Goal: Information Seeking & Learning: Learn about a topic

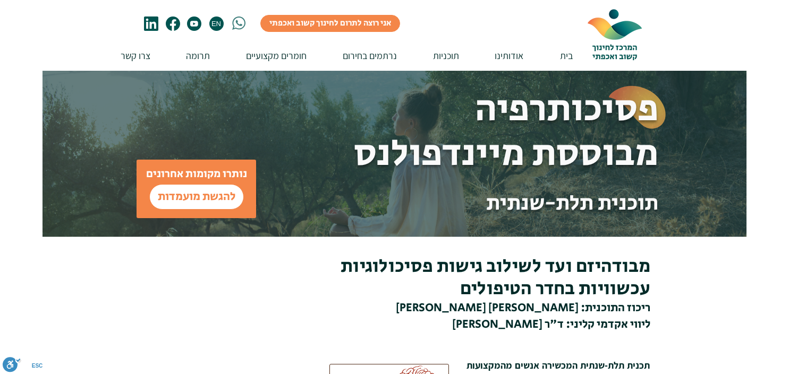
scroll to position [112, 0]
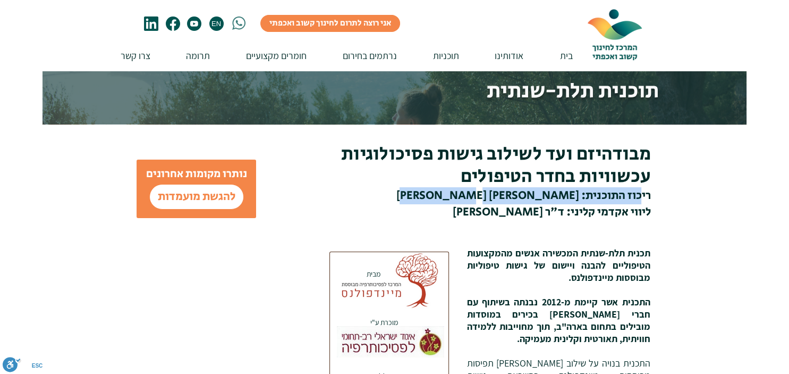
click at [426, 199] on h3 "ריכוז התוכנית: [PERSON_NAME] [PERSON_NAME]" at bounding box center [484, 196] width 331 height 16
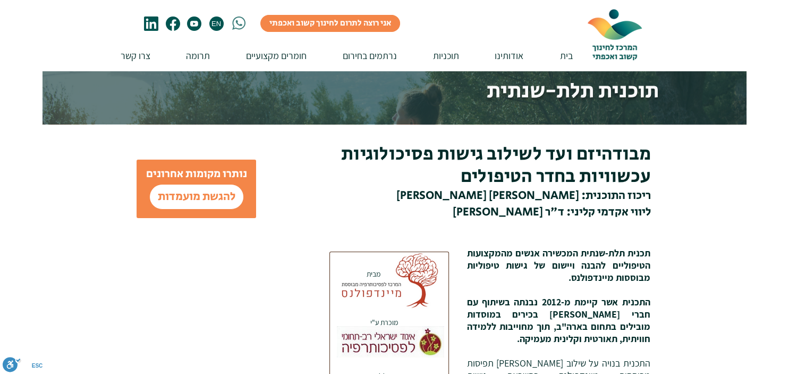
click at [426, 199] on h3 "ריכוז התוכנית: [PERSON_NAME] [PERSON_NAME]" at bounding box center [484, 196] width 331 height 16
drag, startPoint x: 639, startPoint y: 212, endPoint x: 455, endPoint y: 205, distance: 184.0
click at [455, 205] on h3 "ליווי אקדמי קליני: ד"ר [PERSON_NAME]" at bounding box center [484, 212] width 331 height 16
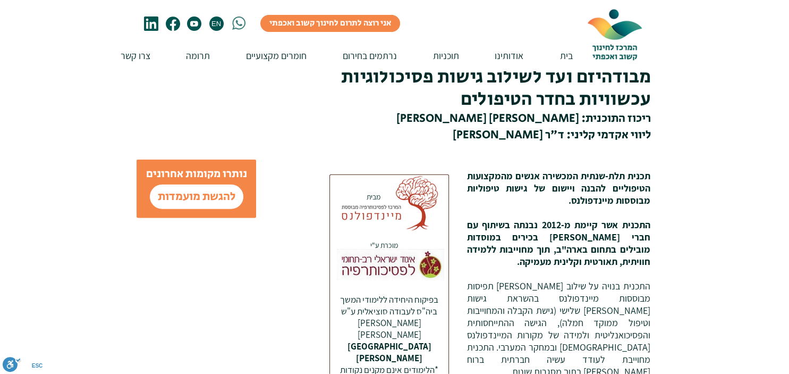
scroll to position [224, 0]
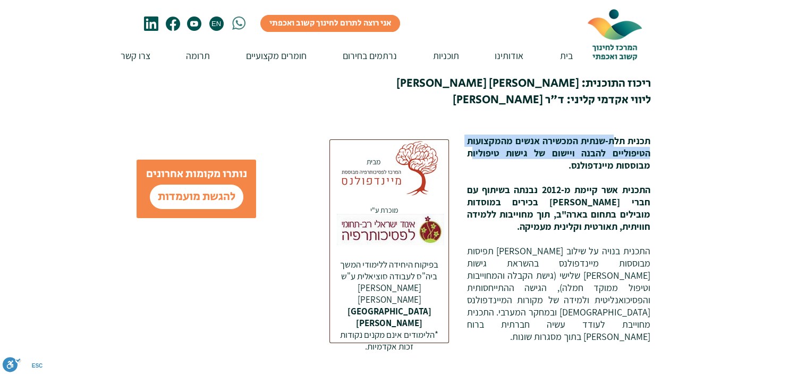
drag, startPoint x: 615, startPoint y: 144, endPoint x: 473, endPoint y: 154, distance: 142.3
click at [473, 154] on span "​תכנית תלת-שנתית המכשירה אנשים מהמקצועות הטיפוליים להבנה ויישום של גישות טיפולי…" at bounding box center [558, 152] width 183 height 37
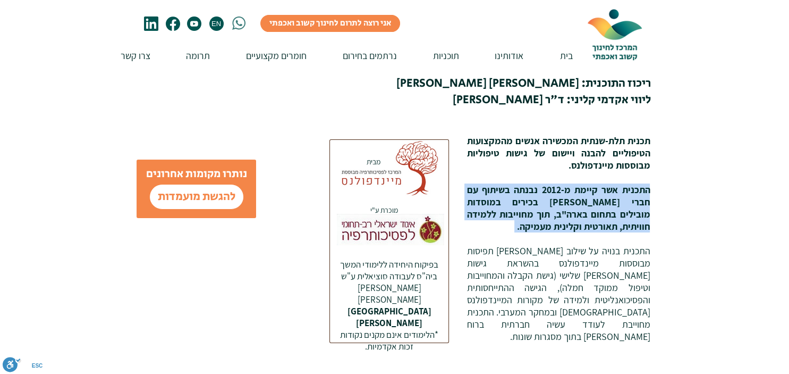
drag, startPoint x: 631, startPoint y: 183, endPoint x: 539, endPoint y: 241, distance: 108.7
click at [473, 235] on div "​תכנית תלת-שנתית המכשירה אנשים מהמקצועות הטיפוליים להבנה ויישום של גישות טיפולי…" at bounding box center [558, 238] width 183 height 208
click at [547, 242] on p "​" at bounding box center [558, 238] width 183 height 12
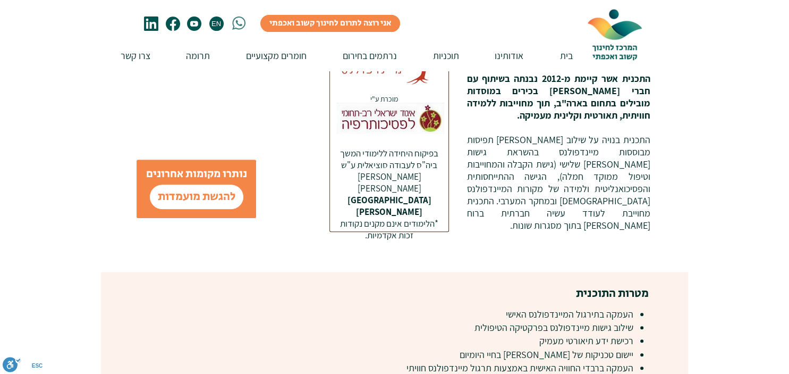
scroll to position [336, 0]
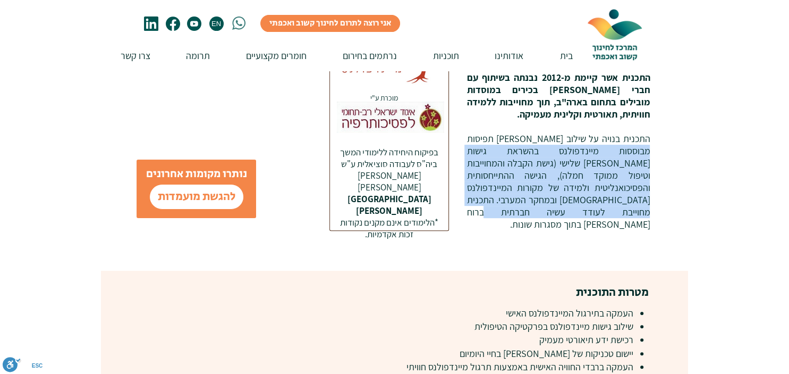
drag, startPoint x: 643, startPoint y: 154, endPoint x: 473, endPoint y: 208, distance: 178.0
click at [473, 208] on p "התכנית בנויה על שילוב [PERSON_NAME] תפיסות מבוססות מיינדפולנס בהשראת גישות [PER…" at bounding box center [558, 181] width 183 height 98
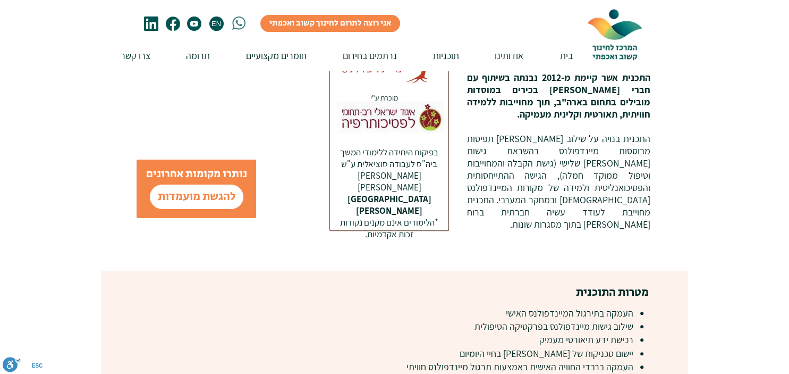
click at [473, 208] on p "התכנית בנויה על שילוב [PERSON_NAME] תפיסות מבוססות מיינדפולנס בהשראת גישות [PER…" at bounding box center [558, 181] width 183 height 98
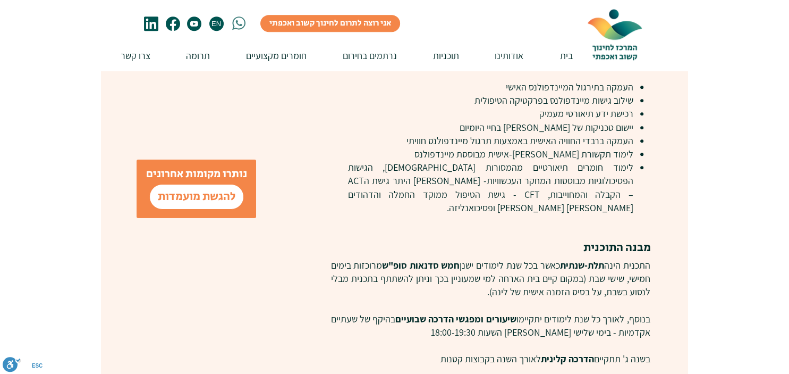
scroll to position [561, 0]
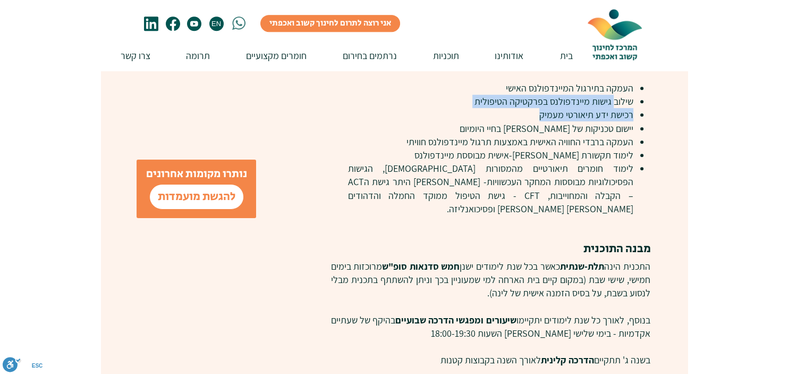
drag, startPoint x: 613, startPoint y: 107, endPoint x: 483, endPoint y: 109, distance: 130.8
click at [483, 109] on ul "העמקה בתירגול המיינדפולנס האישי שילוב גישות מיינדפולנס בפרקטיקה הטיפולית רכישת …" at bounding box center [497, 148] width 298 height 134
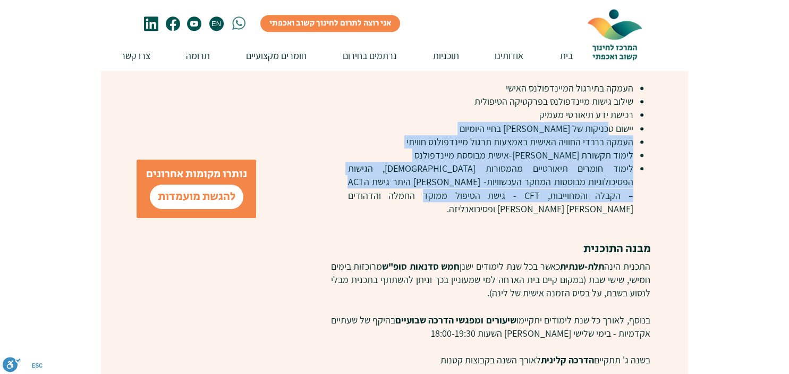
drag, startPoint x: 607, startPoint y: 135, endPoint x: 541, endPoint y: 195, distance: 89.2
click at [541, 195] on ul "העמקה בתירגול המיינדפולנס האישי שילוב גישות מיינדפולנס בפרקטיקה הטיפולית רכישת …" at bounding box center [497, 148] width 298 height 134
click at [541, 195] on p "לימוד חומרים תיאורטיים מהמסורות [DEMOGRAPHIC_DATA], הגישות הפסיכולוגיות מבוססות…" at bounding box center [491, 189] width 286 height 54
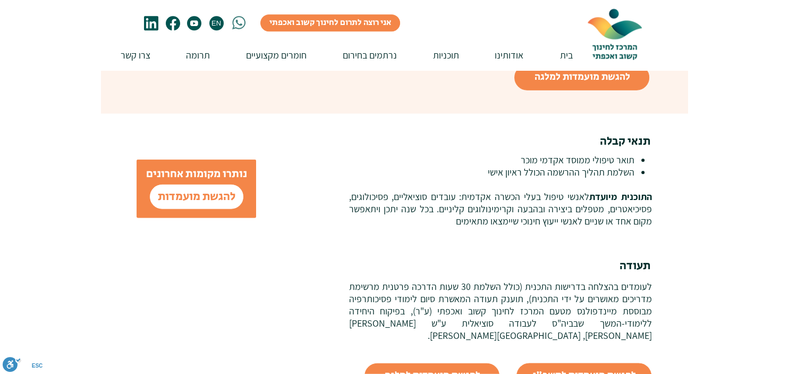
scroll to position [1178, 0]
